Goal: Information Seeking & Learning: Check status

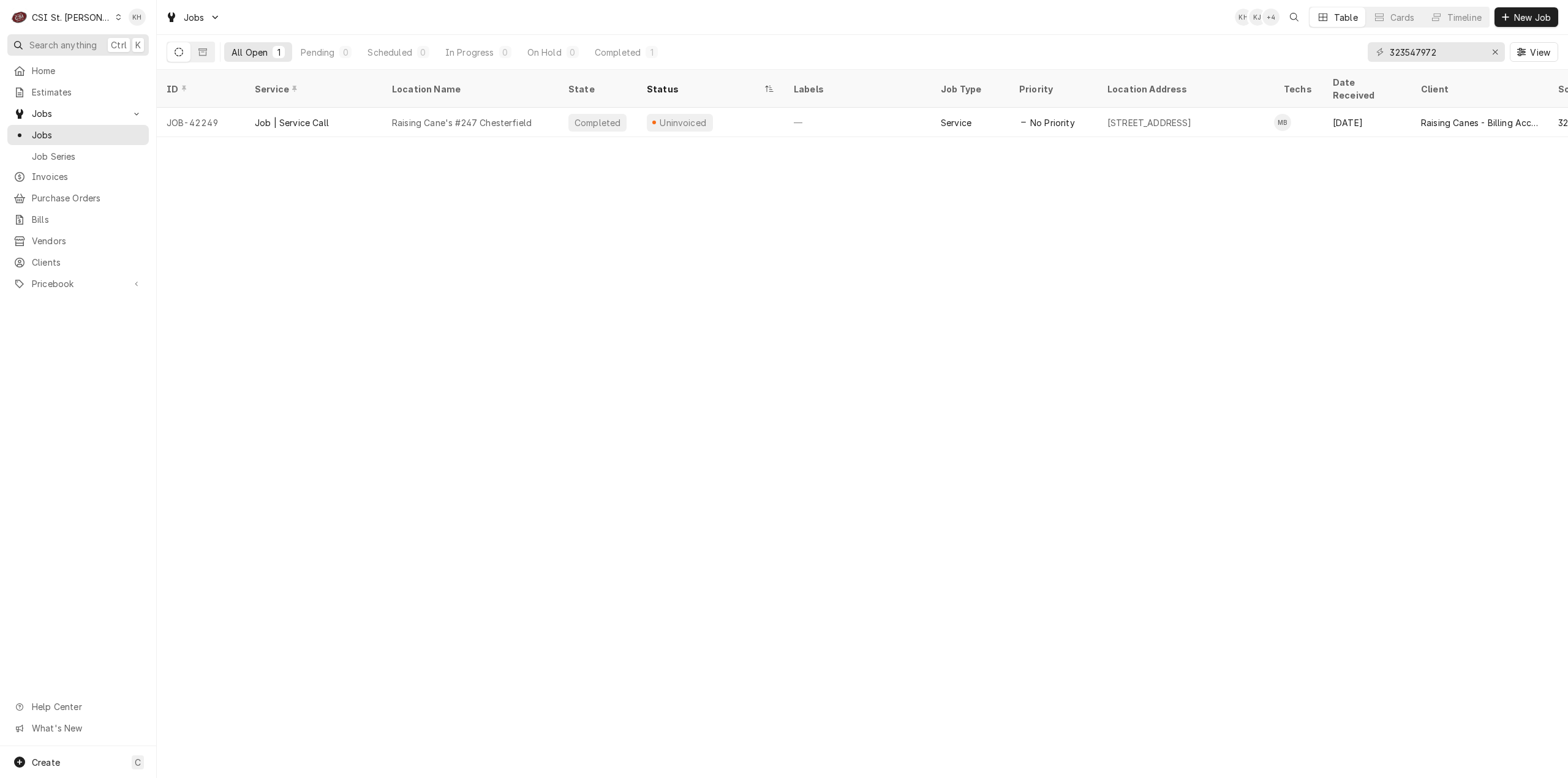
click at [66, 49] on span "Search anything" at bounding box center [63, 45] width 68 height 13
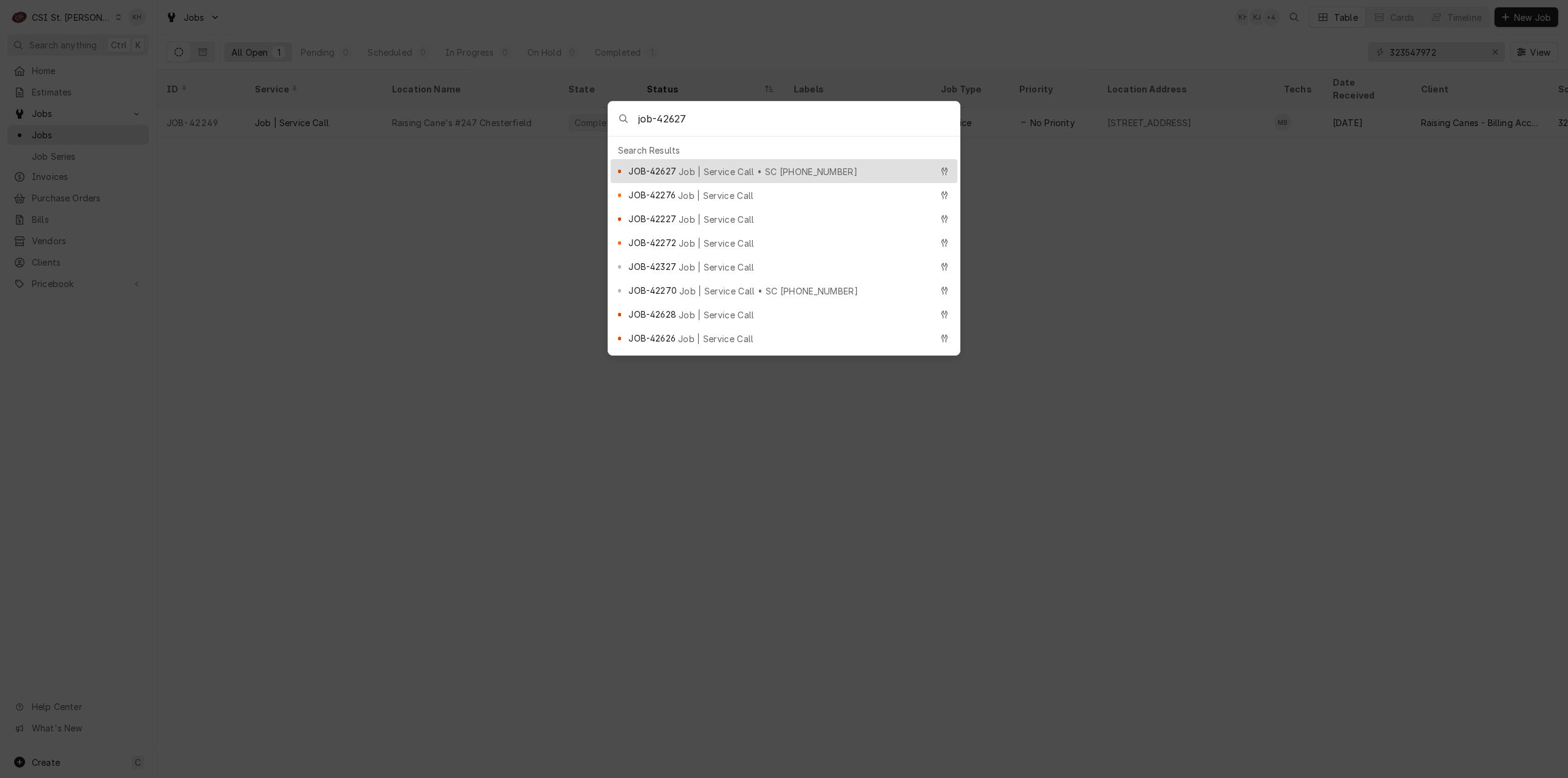
type input "job-42627"
click at [752, 170] on span "Job | Service Call • SC [PHONE_NUMBER]" at bounding box center [768, 172] width 179 height 13
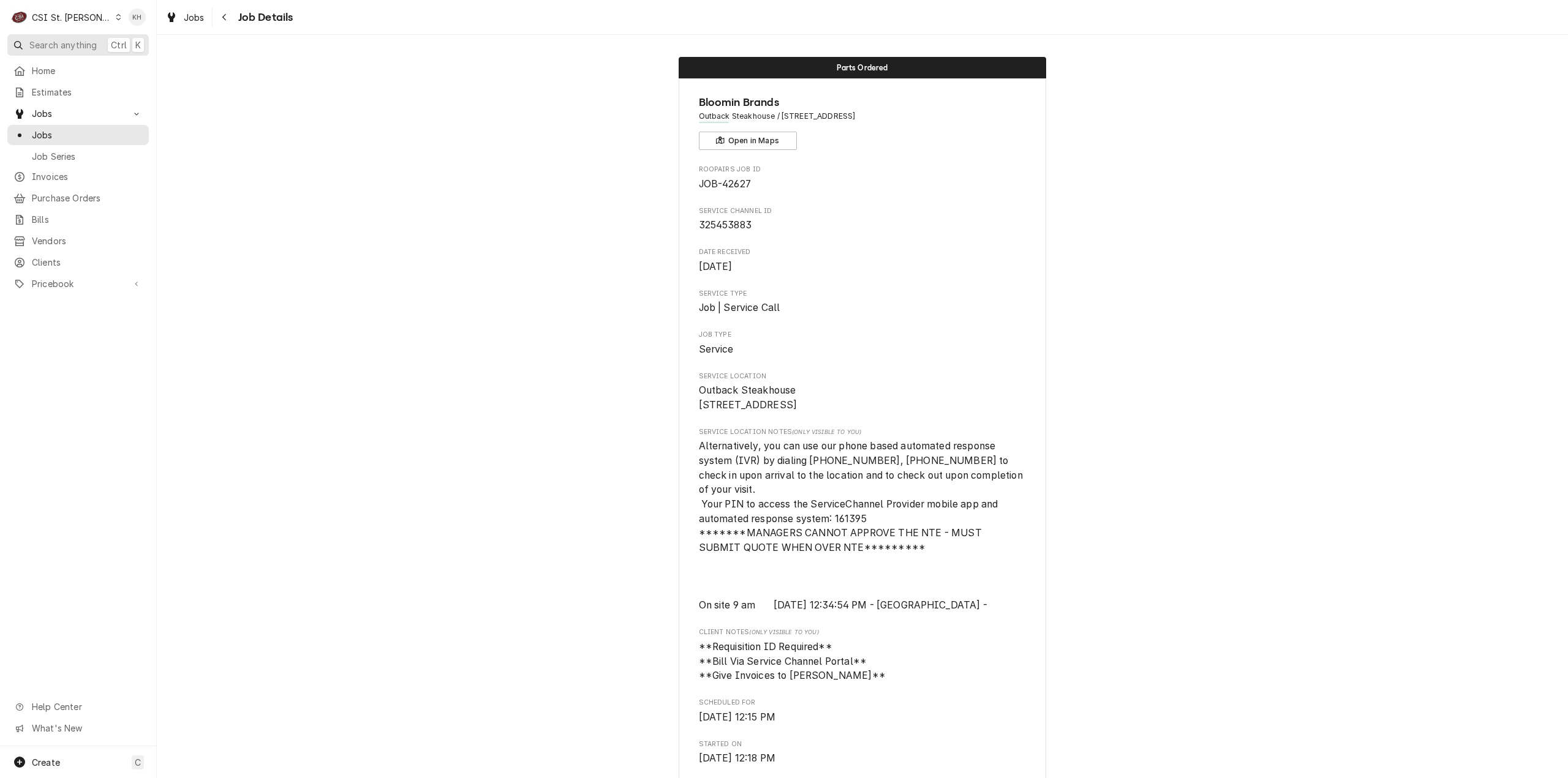
click at [65, 44] on span "Search anything" at bounding box center [63, 45] width 68 height 13
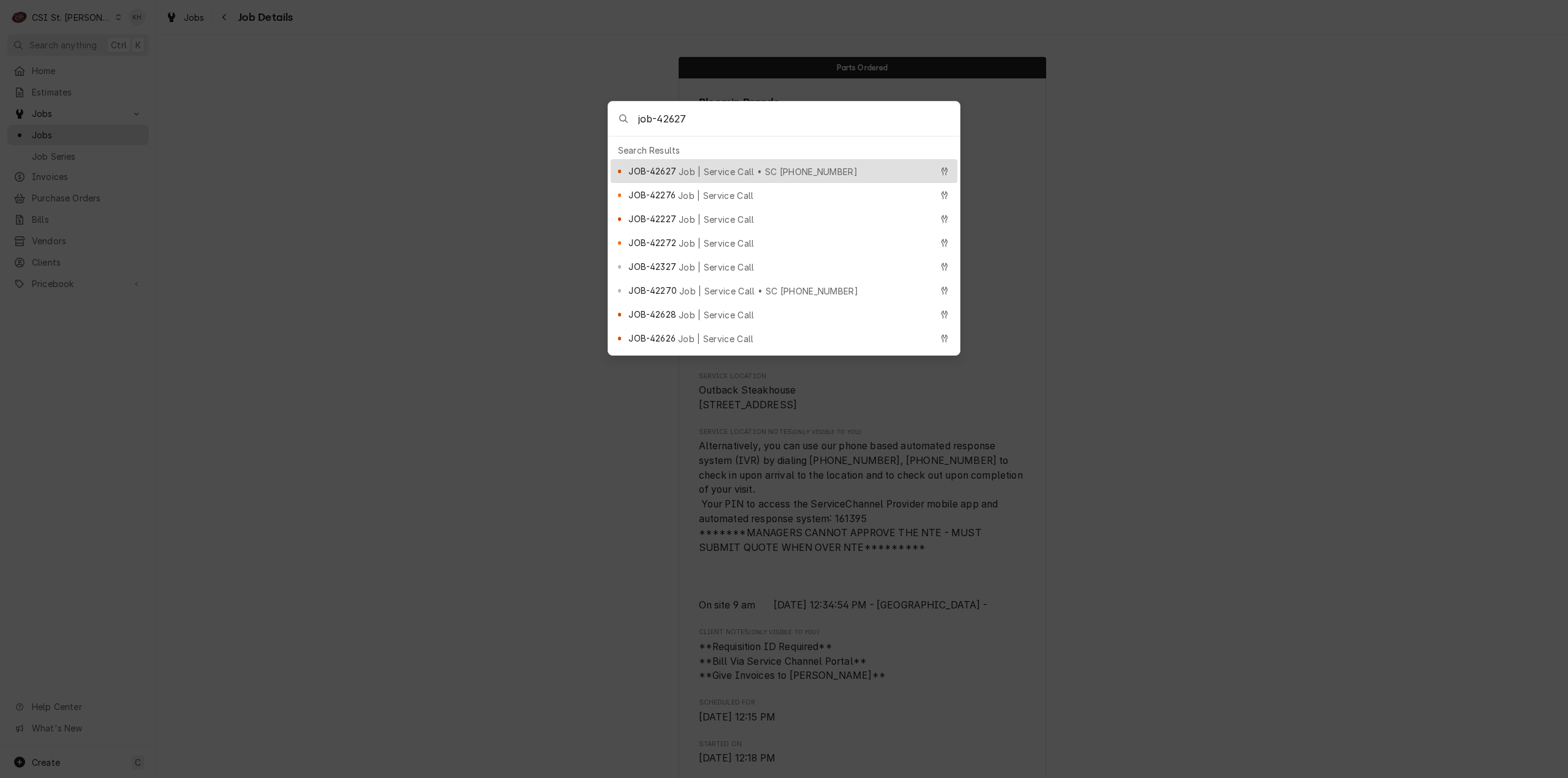
type input "job-42627"
click at [726, 165] on span "Job | Service Call • SC [PHONE_NUMBER]" at bounding box center [768, 172] width 179 height 13
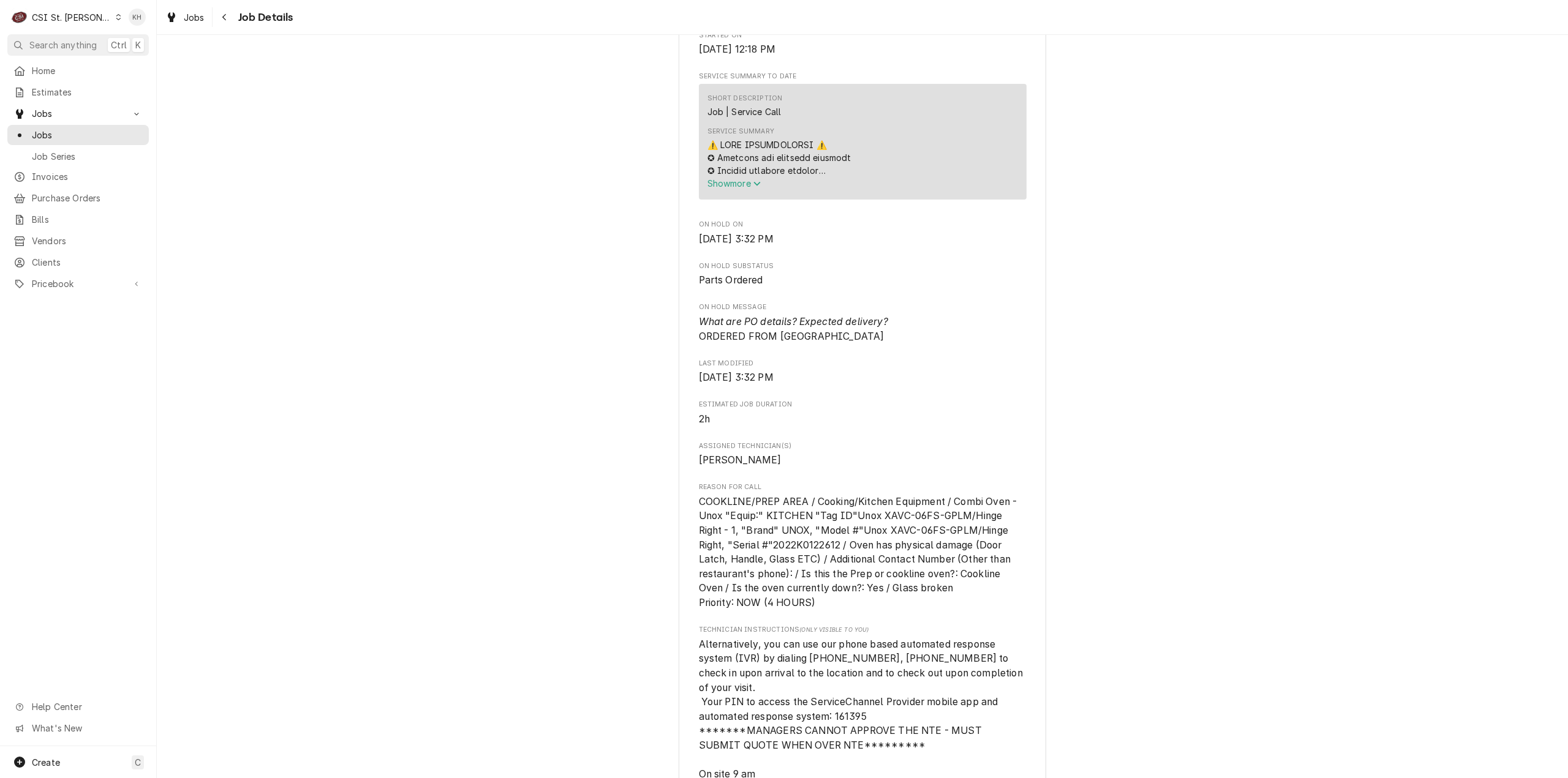
scroll to position [734, 0]
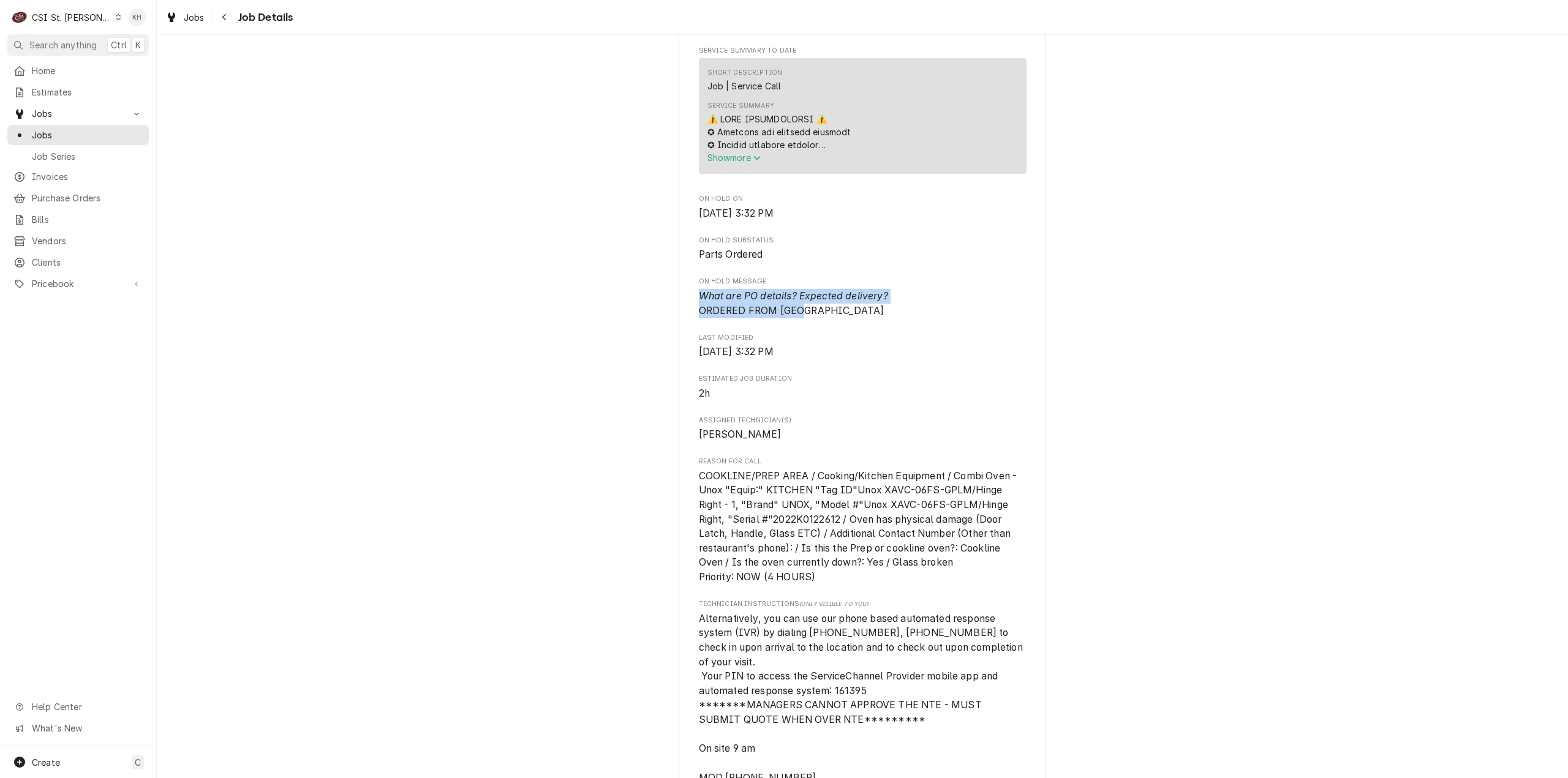
drag, startPoint x: 824, startPoint y: 326, endPoint x: 686, endPoint y: 316, distance: 138.4
click at [686, 316] on div "Bloomin Brands Outback Steakhouse / 5240 S Lindbergh Blvd, S Louis, MO 63126 Op…" at bounding box center [862, 469] width 367 height 2252
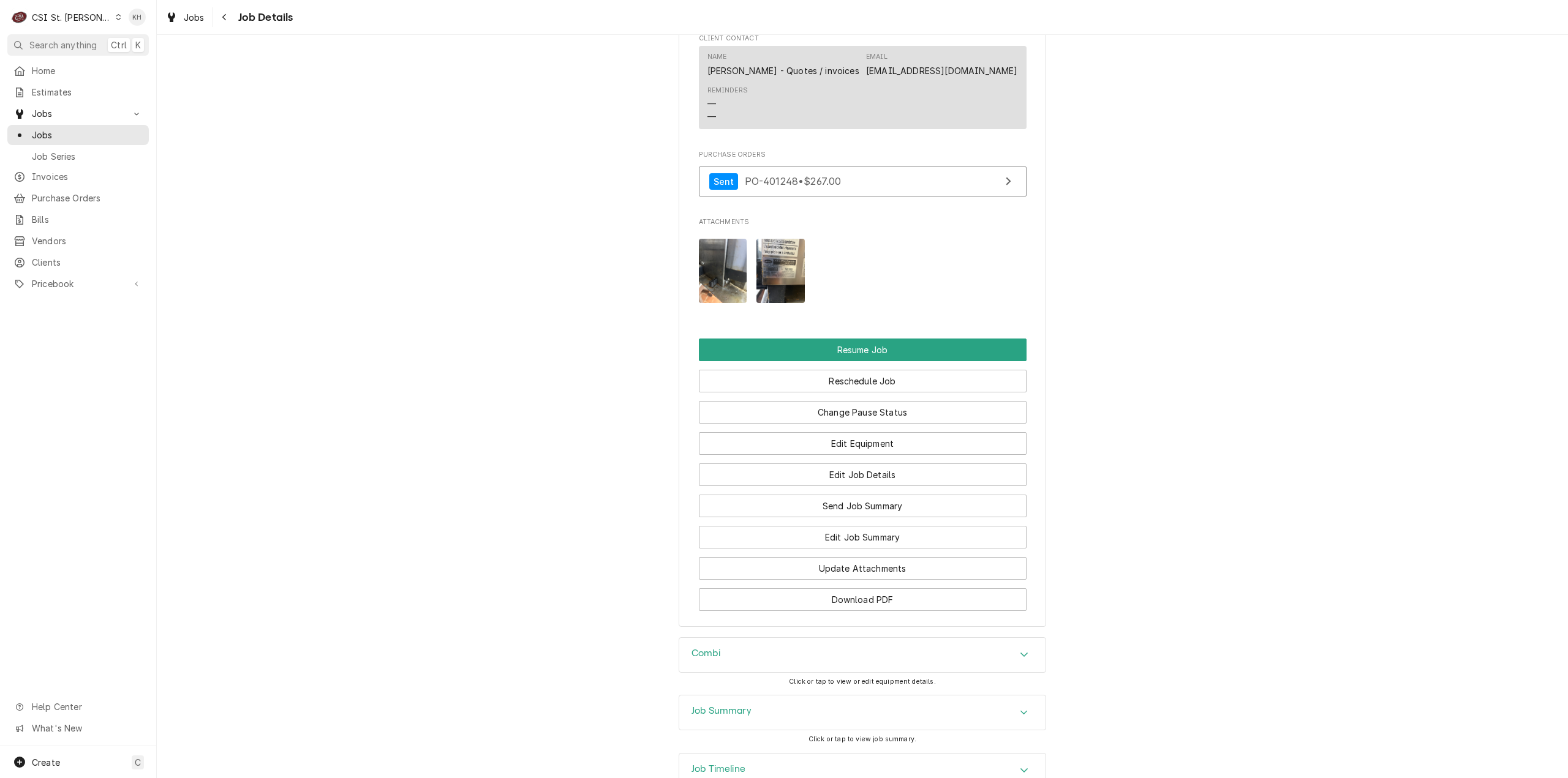
scroll to position [1810, 0]
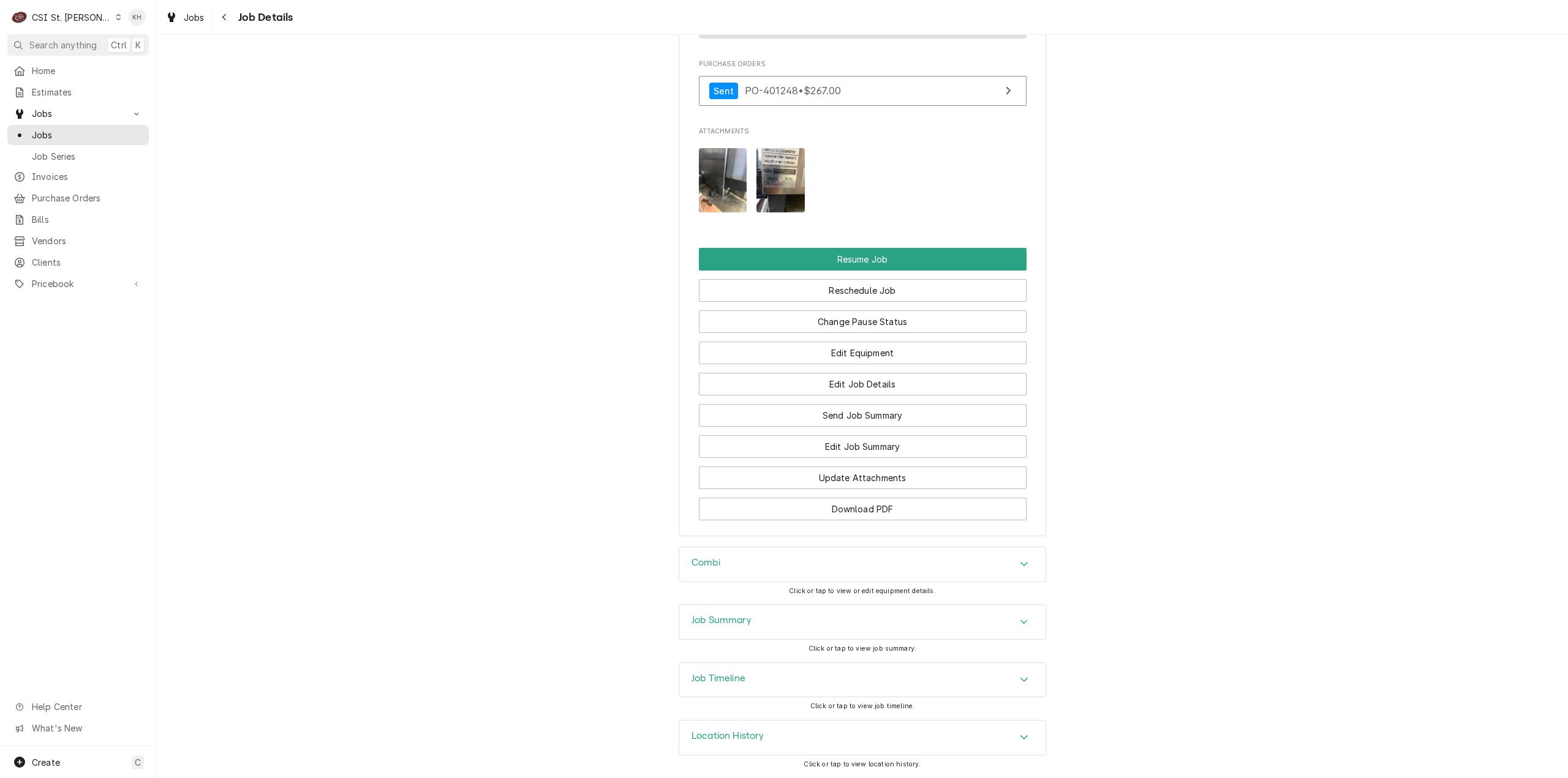
click at [742, 665] on div "Job Timeline" at bounding box center [862, 680] width 366 height 35
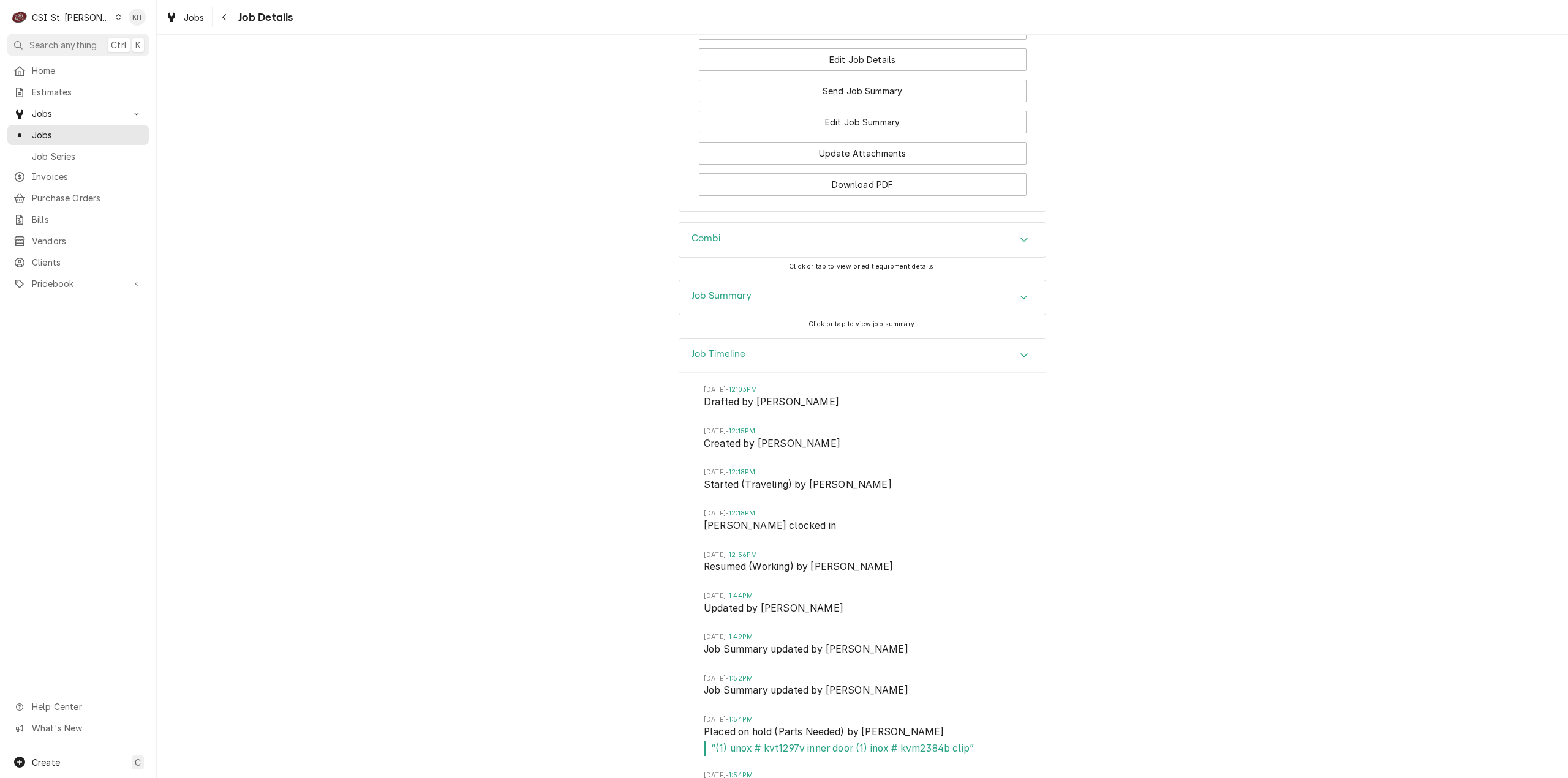
scroll to position [2117, 0]
click at [749, 313] on div "Job Summary" at bounding box center [862, 299] width 366 height 35
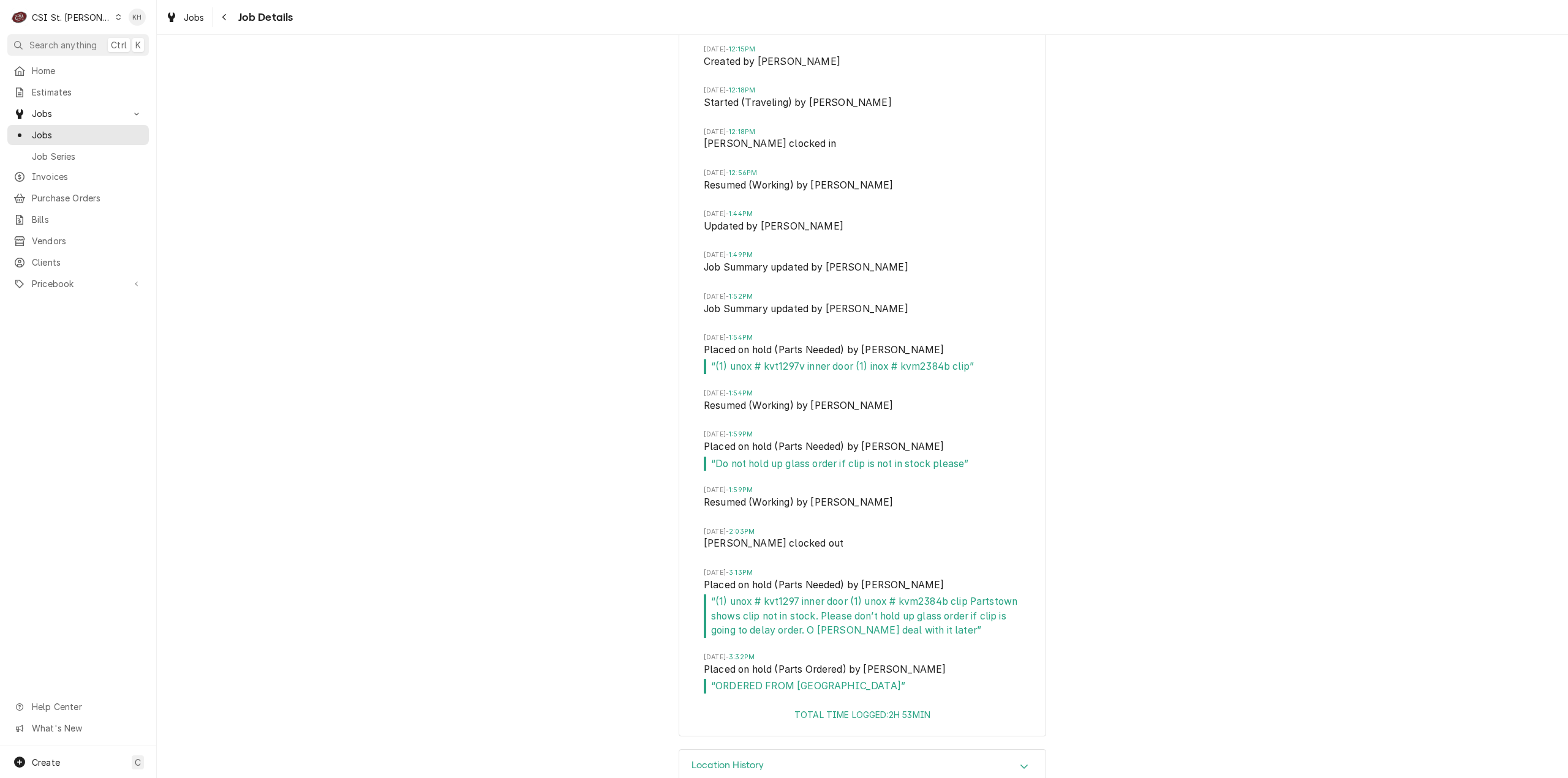
scroll to position [4063, 0]
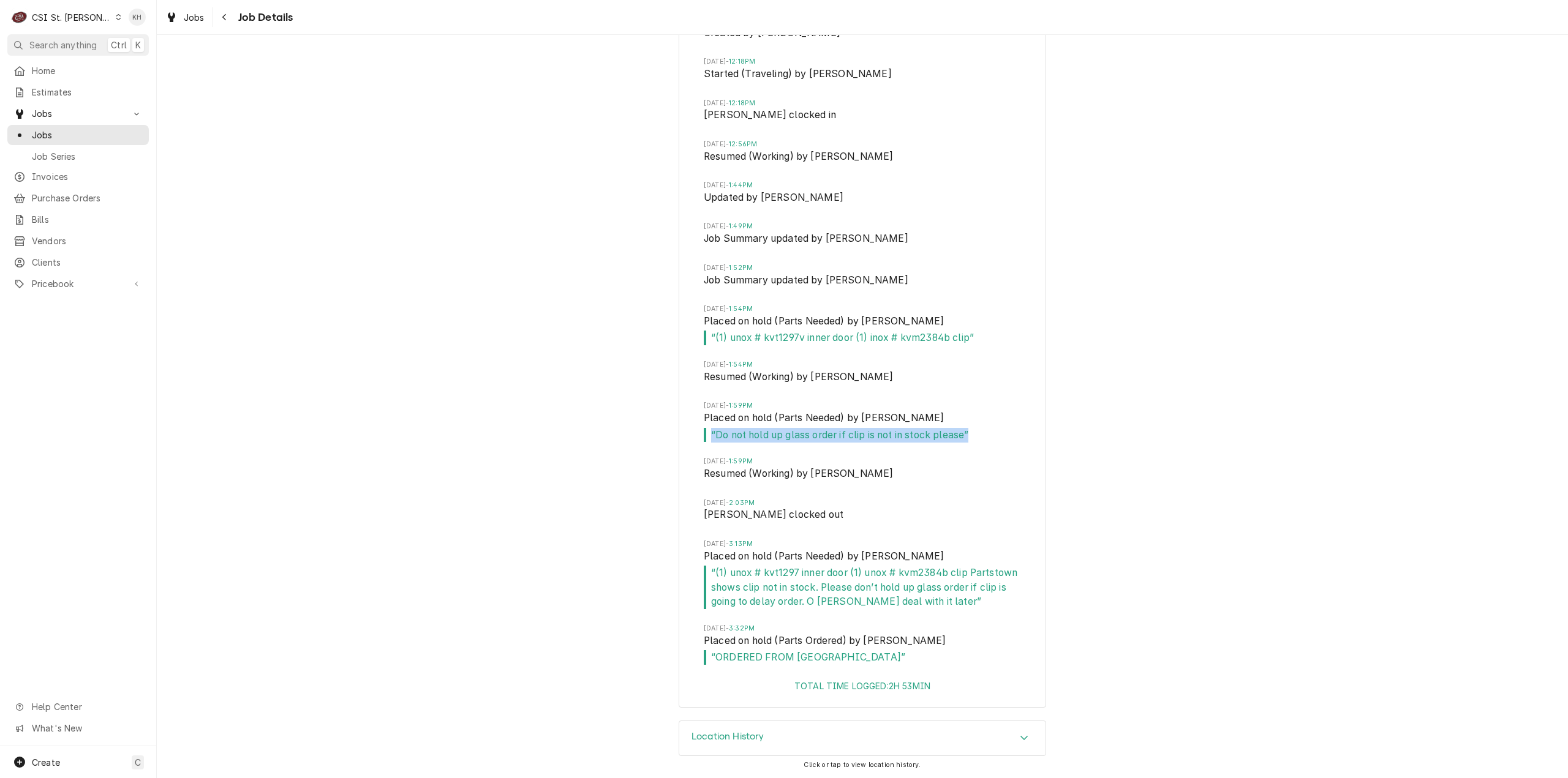
drag, startPoint x: 975, startPoint y: 436, endPoint x: 668, endPoint y: 441, distance: 307.0
click at [668, 441] on div "Job Timeline Thu, Sep 11, 2025 - 12:03PM Drafted by Kelsey Hetlage Thu, Sep 11,…" at bounding box center [862, 324] width 1412 height 794
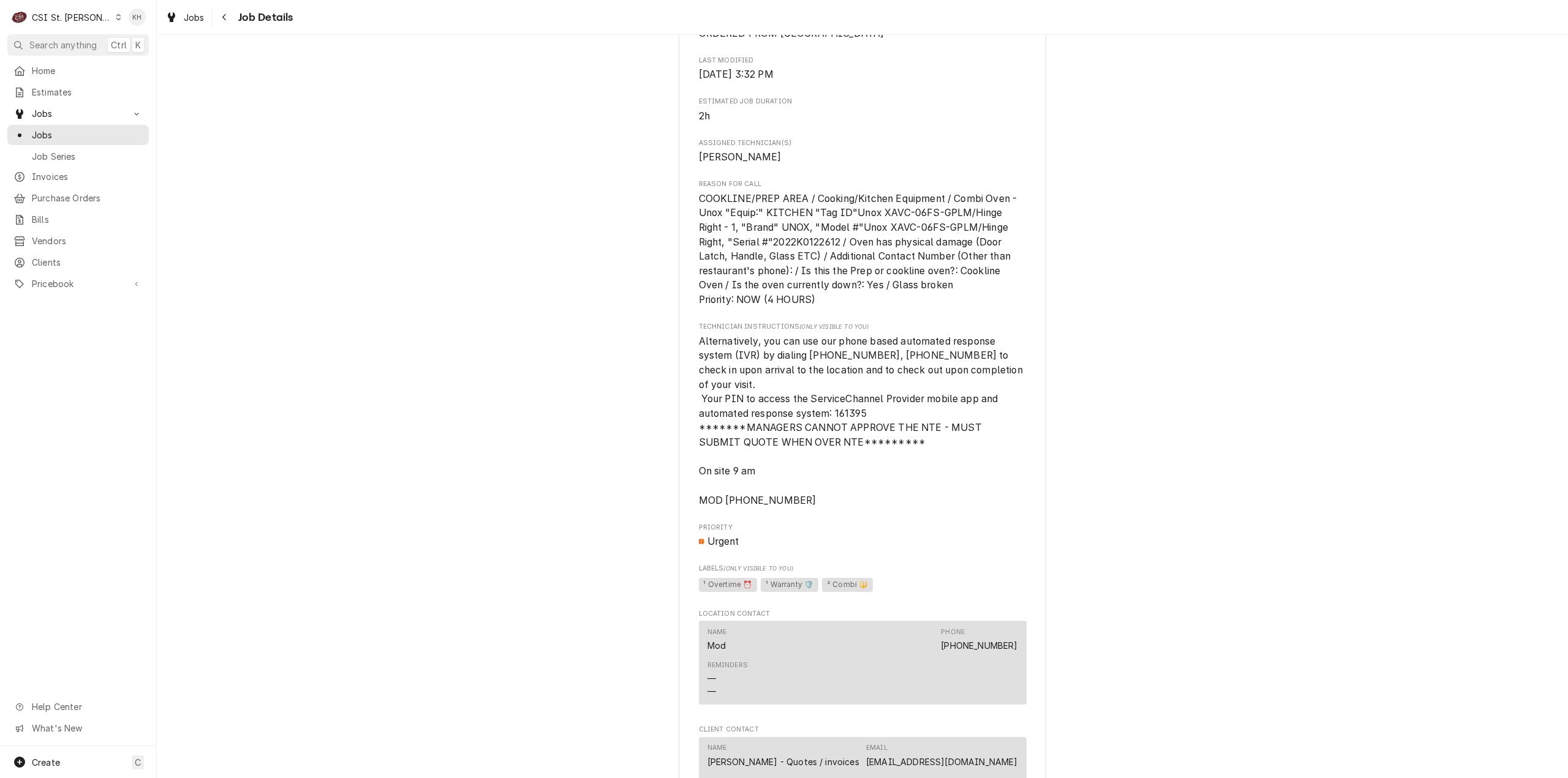
scroll to position [1308, 0]
